Goal: Information Seeking & Learning: Learn about a topic

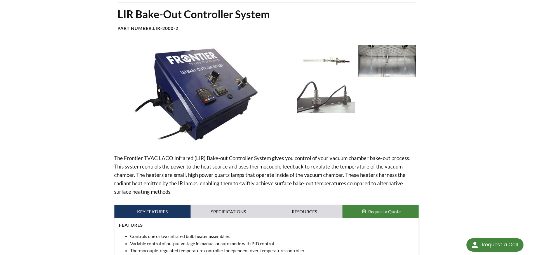
scroll to position [40, 0]
click at [199, 80] on img at bounding box center [203, 95] width 178 height 100
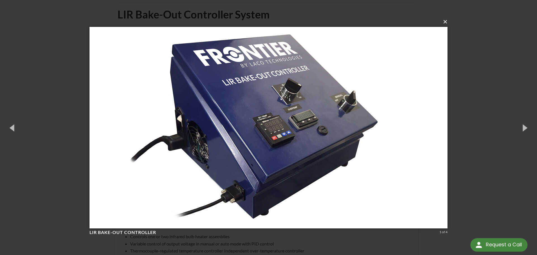
click at [445, 22] on button "×" at bounding box center [270, 22] width 358 height 12
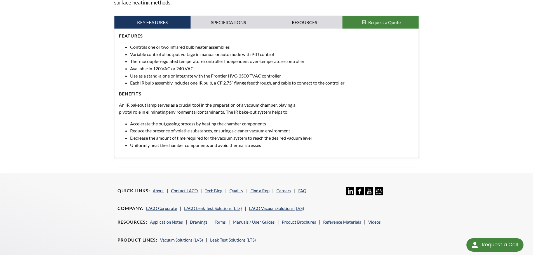
scroll to position [203, 0]
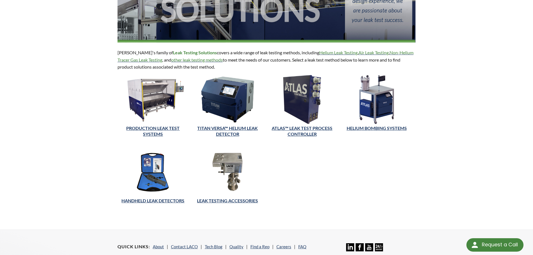
scroll to position [118, 0]
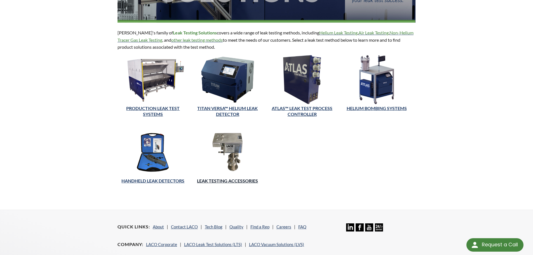
click at [236, 180] on link "LEAK TESTING ACCESSORIES" at bounding box center [227, 180] width 61 height 5
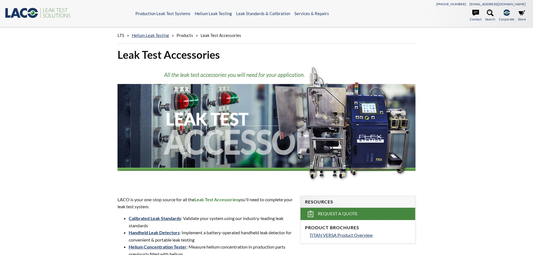
select select "Language Translate Widget"
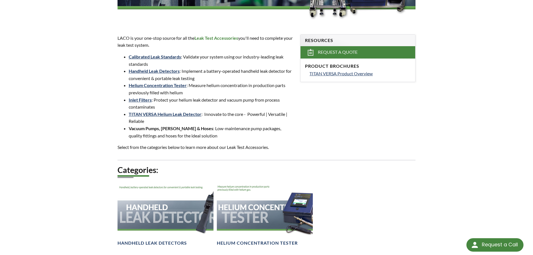
scroll to position [161, 0]
click at [349, 76] on span "TITAN VERSA Product Overview" at bounding box center [340, 73] width 63 height 5
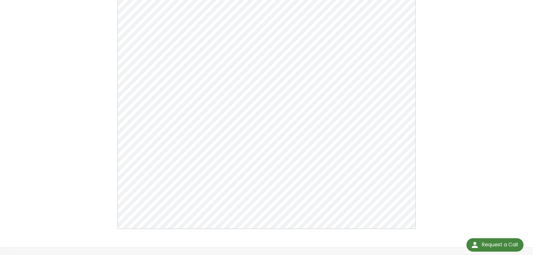
scroll to position [73, 0]
